Goal: Transaction & Acquisition: Book appointment/travel/reservation

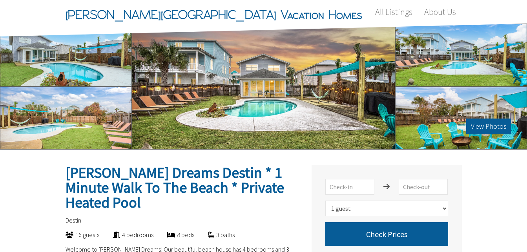
drag, startPoint x: 526, startPoint y: 38, endPoint x: 524, endPoint y: 83, distance: 45.1
click at [524, 83] on div at bounding box center [461, 55] width 132 height 63
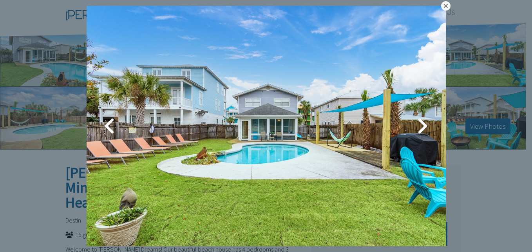
click at [443, 3] on link at bounding box center [445, 5] width 9 height 9
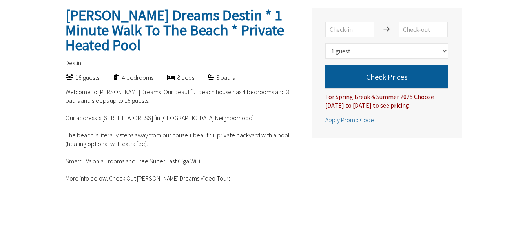
scroll to position [163, 0]
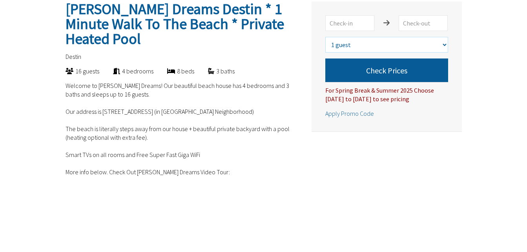
click at [345, 45] on select "Select number of guests 1 guest 2 guests 3 guests 4 guests 5 guests 6 guests 7 …" at bounding box center [386, 45] width 123 height 16
select select "2"
click at [325, 37] on select "Select number of guests 1 guest 2 guests 3 guests 4 guests 5 guests 6 guests 7 …" at bounding box center [386, 45] width 123 height 16
click at [350, 24] on input "text" at bounding box center [349, 23] width 49 height 16
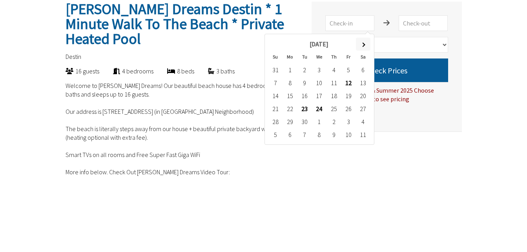
click at [361, 45] on span at bounding box center [363, 44] width 4 height 4
click at [276, 46] on span at bounding box center [275, 44] width 4 height 4
click at [365, 45] on th at bounding box center [363, 44] width 15 height 13
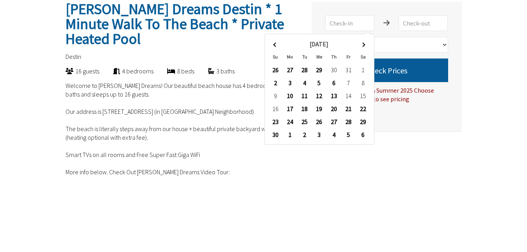
click at [346, 72] on td "31" at bounding box center [348, 70] width 15 height 13
click at [347, 73] on td "31" at bounding box center [348, 70] width 15 height 13
click at [349, 71] on td "31" at bounding box center [348, 70] width 15 height 13
click at [362, 71] on td "1" at bounding box center [363, 70] width 15 height 13
click at [331, 73] on td "30" at bounding box center [333, 70] width 15 height 13
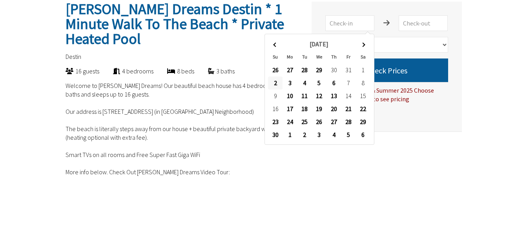
type input "[DATE]"
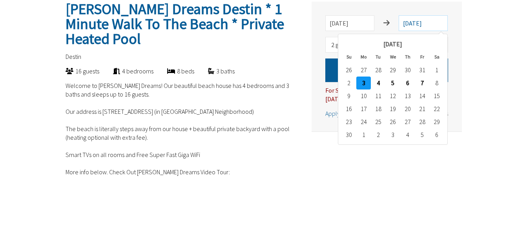
click at [422, 24] on input "[DATE]" at bounding box center [422, 23] width 49 height 16
click at [355, 23] on input "[DATE]" at bounding box center [349, 23] width 49 height 16
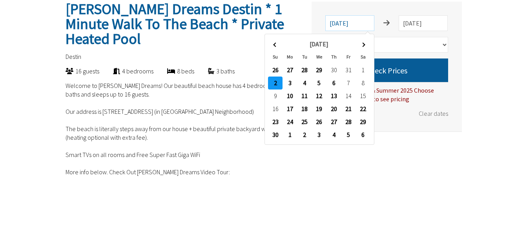
click at [357, 24] on input "[DATE]" at bounding box center [349, 23] width 49 height 16
click at [363, 74] on td "1" at bounding box center [363, 70] width 15 height 13
click at [412, 22] on input "[DATE]" at bounding box center [422, 23] width 49 height 16
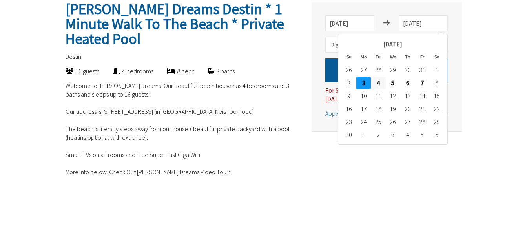
type input "[DATE]"
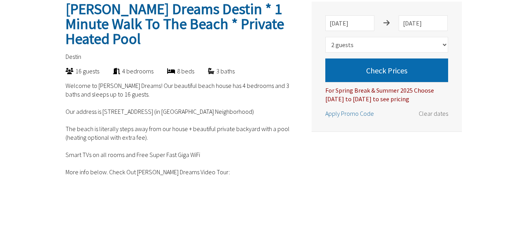
click at [386, 70] on button "Check Prices" at bounding box center [386, 70] width 123 height 24
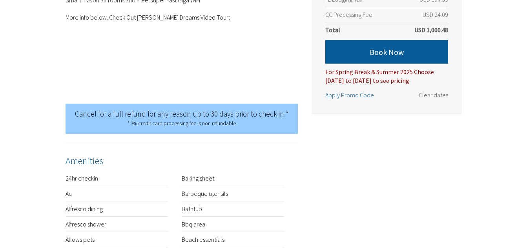
scroll to position [324, 0]
